Goal: Transaction & Acquisition: Download file/media

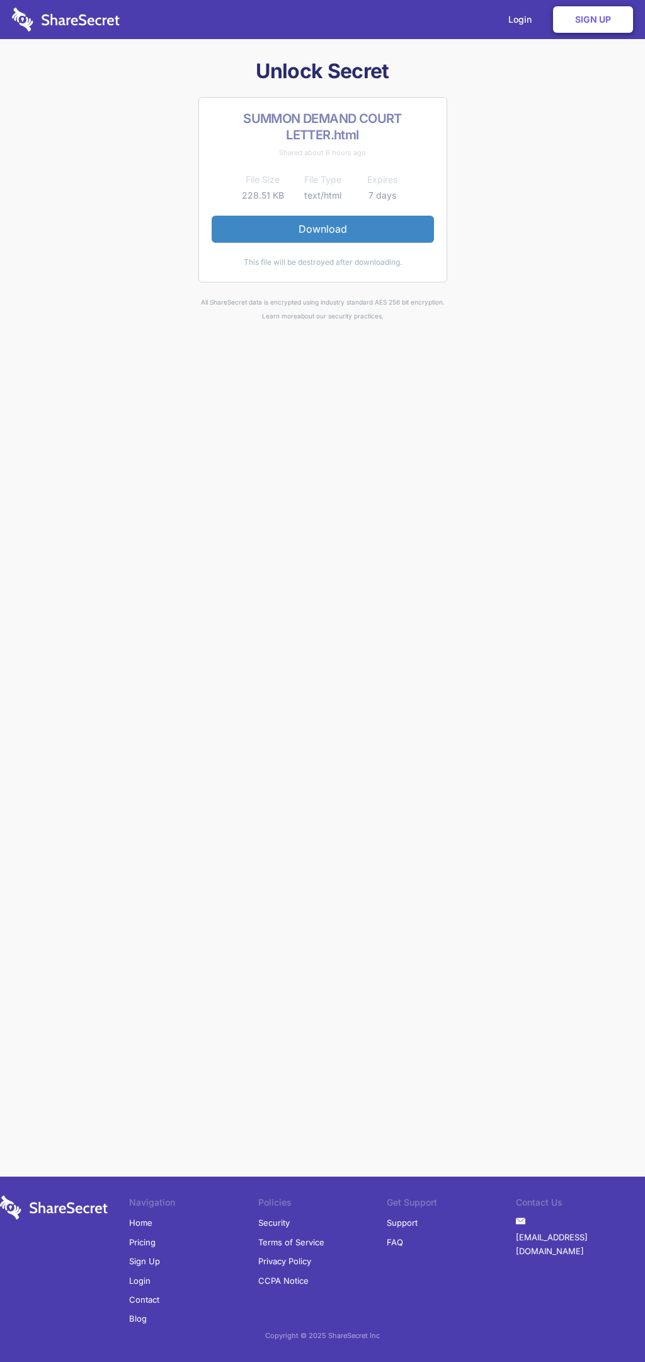
click at [323, 229] on link "Download" at bounding box center [323, 229] width 223 height 26
